Goal: Use online tool/utility: Utilize a website feature to perform a specific function

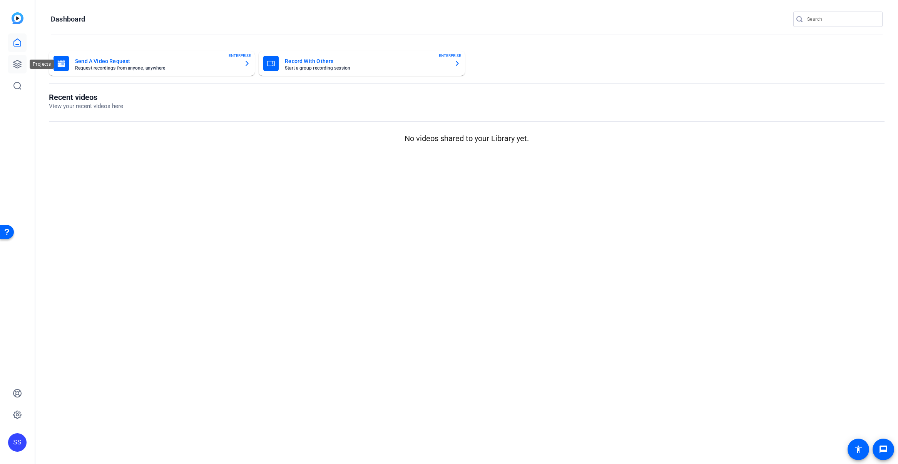
click at [19, 64] on icon at bounding box center [17, 64] width 9 height 9
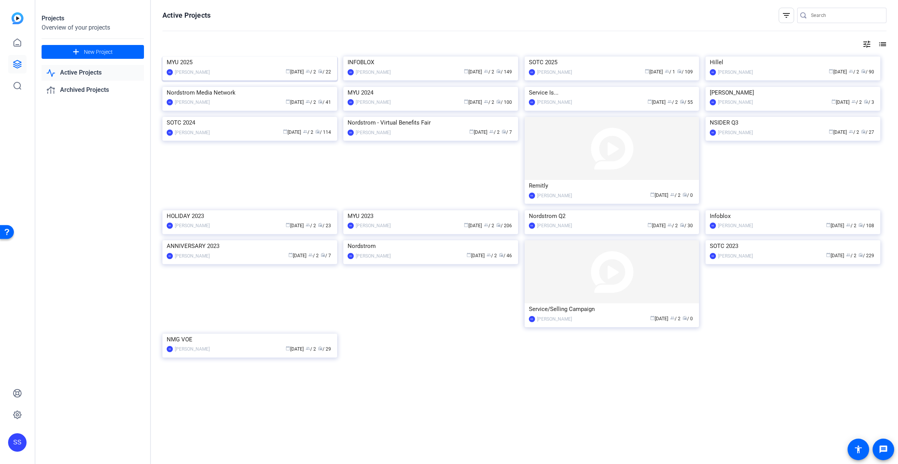
click at [225, 57] on img at bounding box center [249, 57] width 175 height 0
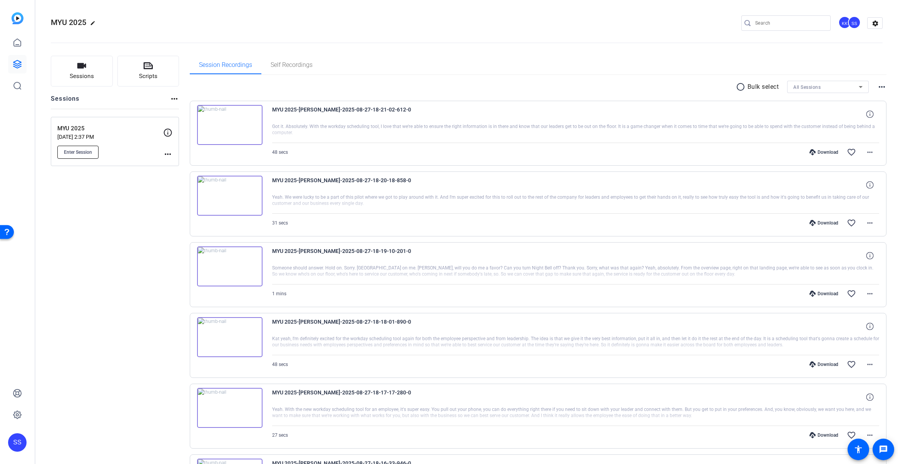
click at [92, 150] on button "Enter Session" at bounding box center [77, 152] width 41 height 13
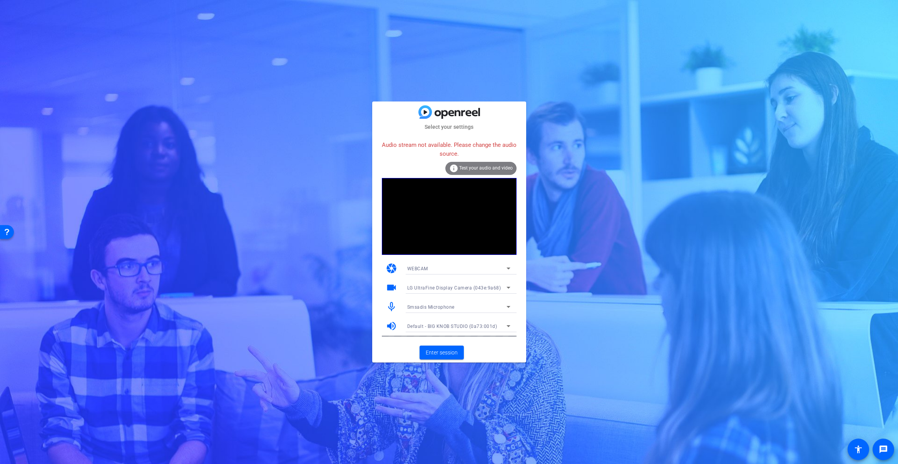
click at [462, 290] on span "LG UltraFine Display Camera (043e:9a68)" at bounding box center [454, 287] width 94 height 5
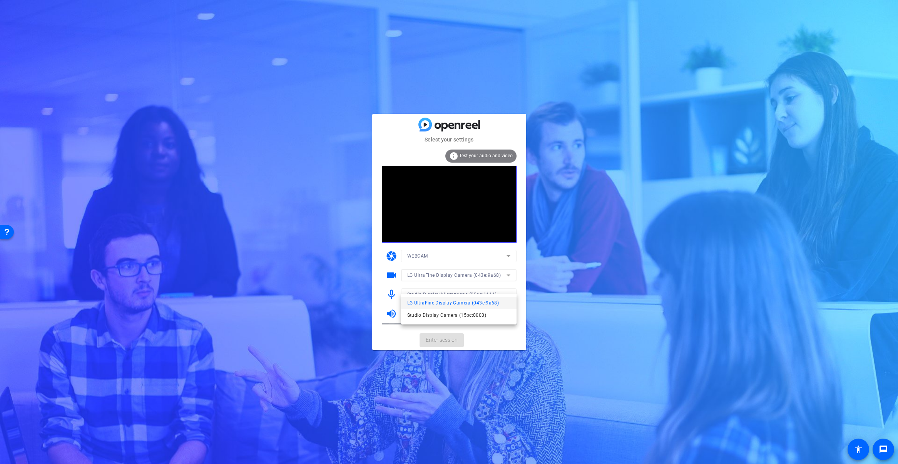
click at [18, 109] on span "LG UltraFine Display Camera (043e:9a68)" at bounding box center [14, 105] width 8 height 8
click at [457, 297] on span "Studio Display Microphone (05ac:1114)" at bounding box center [452, 294] width 90 height 5
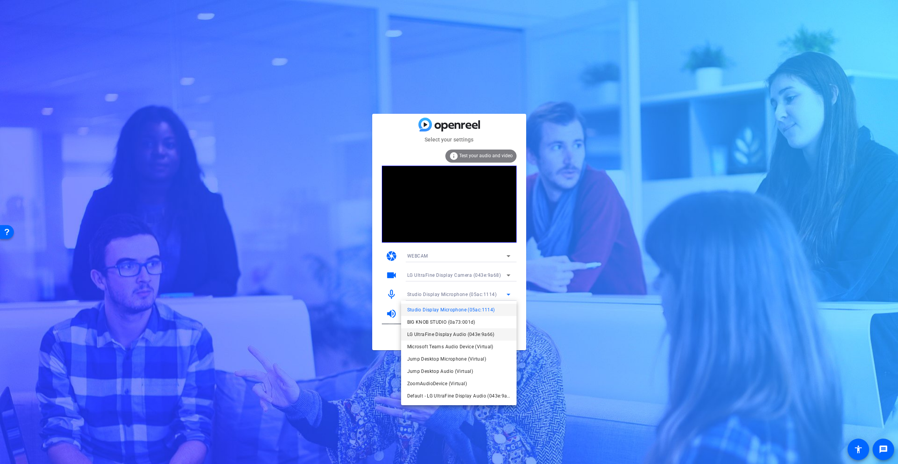
click at [0, 0] on span "LG UltraFine Display Audio (043e:9a66)" at bounding box center [0, 0] width 0 height 0
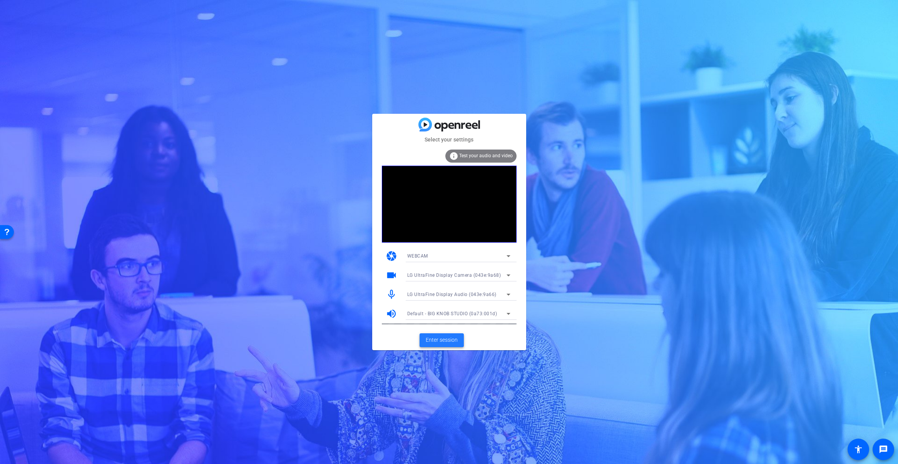
click at [456, 340] on span "Enter session" at bounding box center [442, 340] width 32 height 8
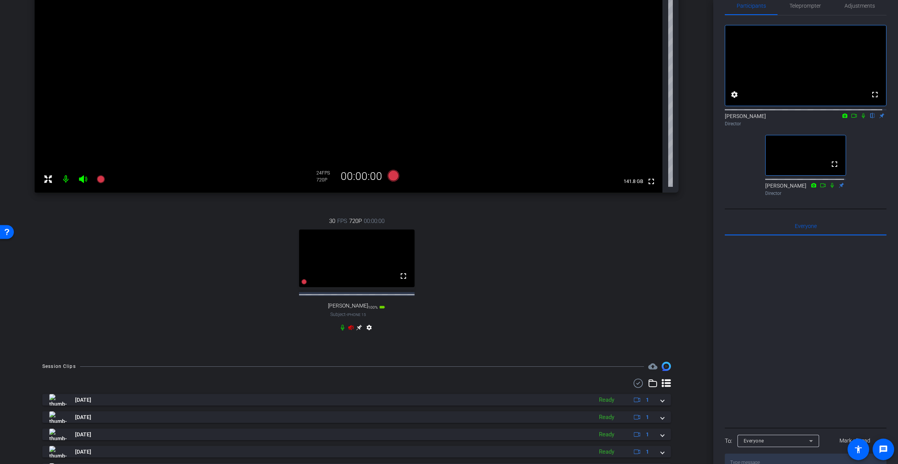
scroll to position [158, 0]
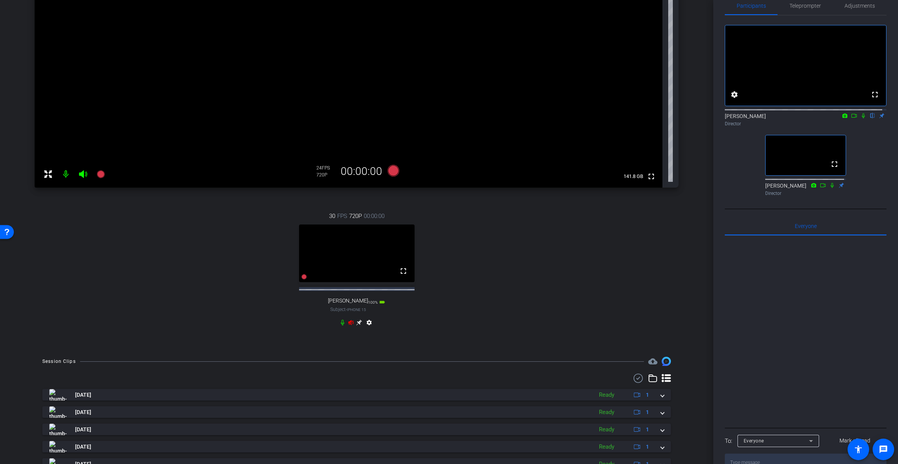
click at [357, 322] on icon at bounding box center [359, 323] width 6 height 6
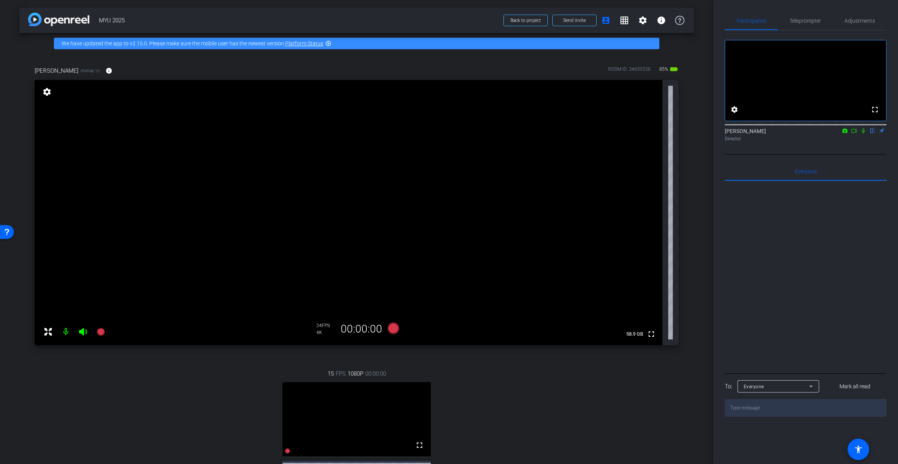
scroll to position [0, 0]
